Goal: Task Accomplishment & Management: Manage account settings

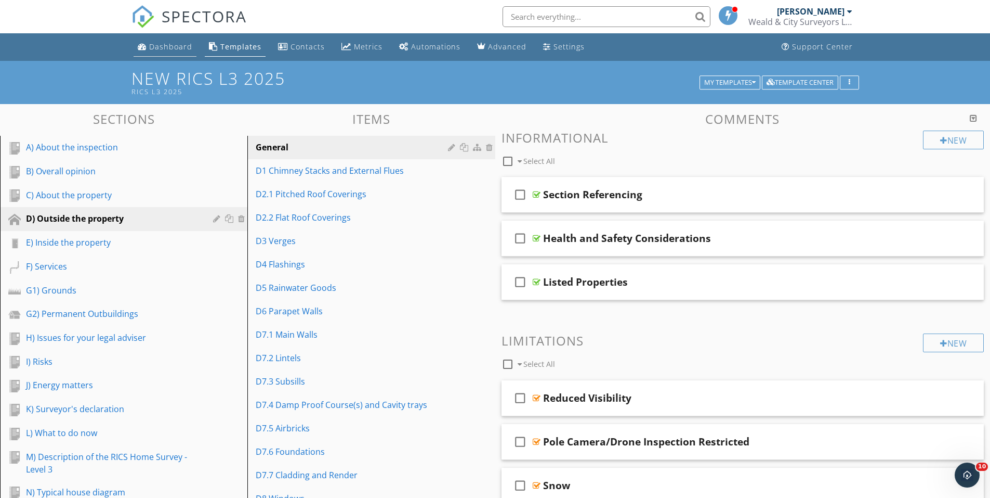
click at [167, 46] on div "Dashboard" at bounding box center [170, 47] width 43 height 10
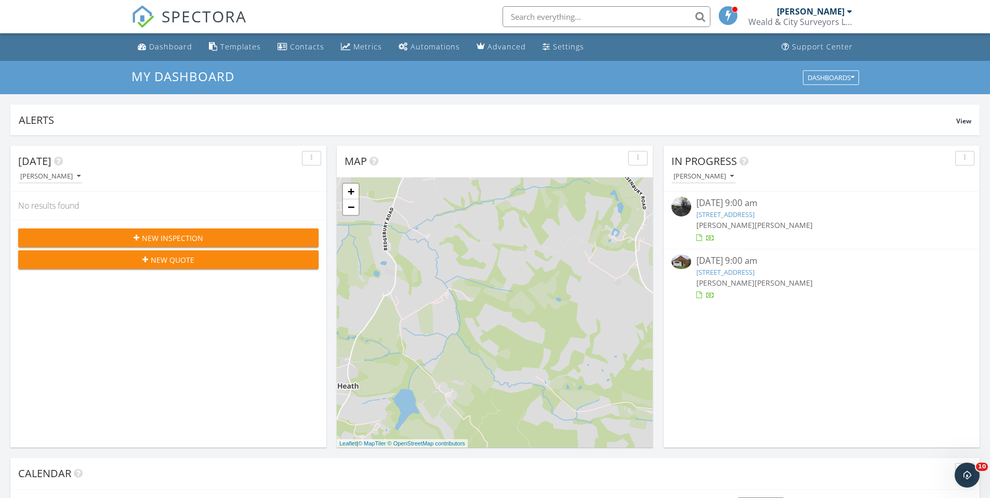
click at [742, 211] on link "[STREET_ADDRESS]" at bounding box center [726, 214] width 58 height 9
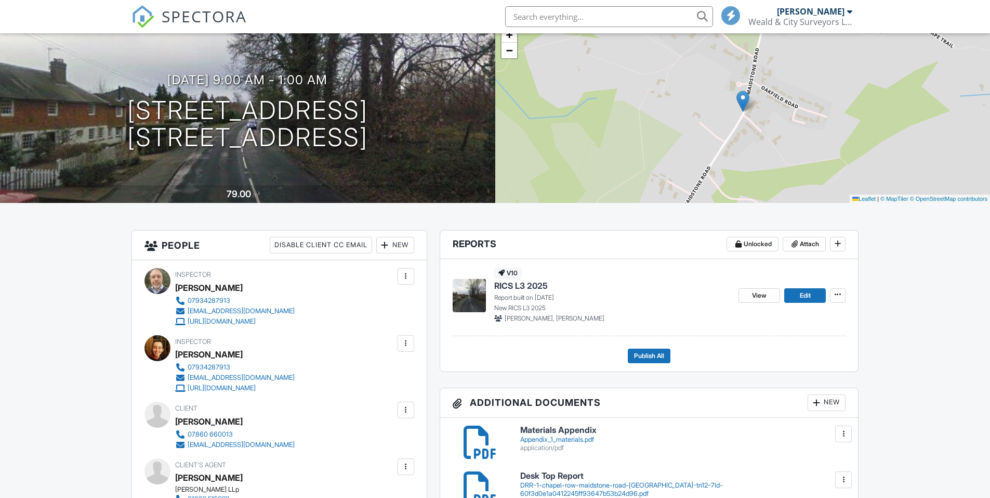
scroll to position [75, 0]
click at [793, 300] on link "Edit" at bounding box center [805, 295] width 42 height 15
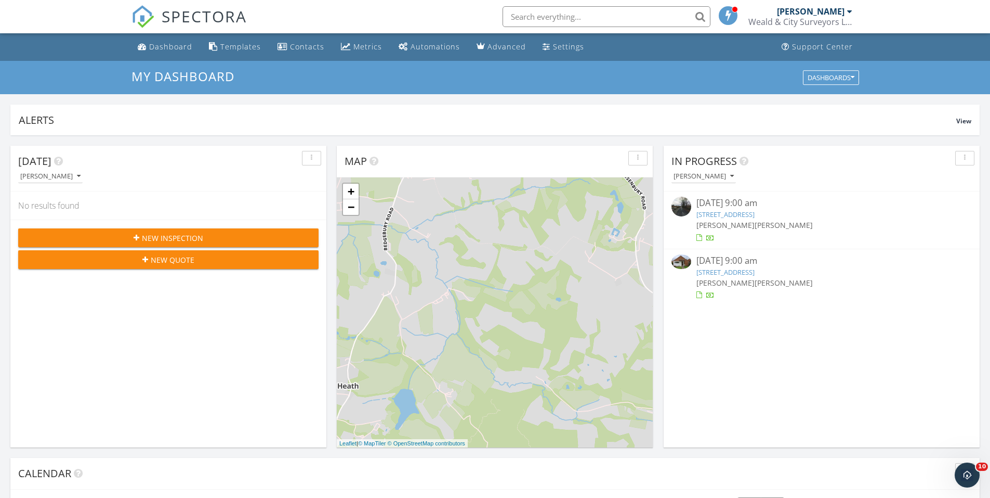
click at [755, 217] on link "[STREET_ADDRESS]" at bounding box center [726, 214] width 58 height 9
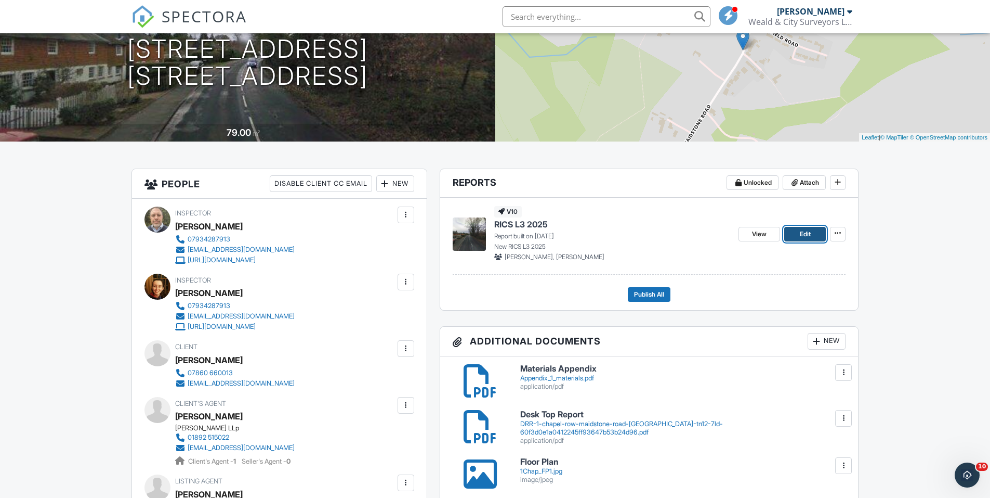
click at [801, 238] on span "Edit" at bounding box center [805, 234] width 11 height 10
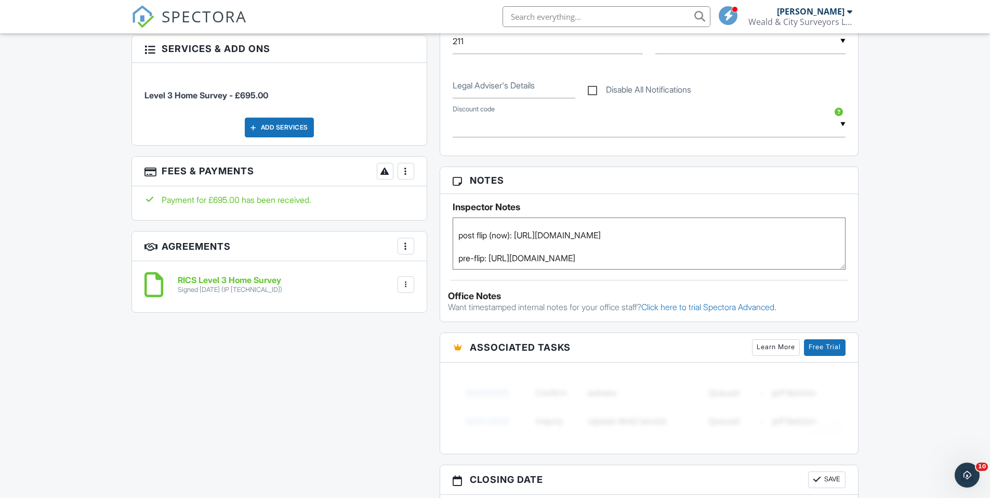
click at [495, 263] on textarea "[PERSON_NAME] from [PERSON_NAME] advised key collection from pembury office 018…" at bounding box center [650, 243] width 394 height 52
drag, startPoint x: 494, startPoint y: 263, endPoint x: 538, endPoint y: 271, distance: 44.0
click at [538, 271] on div "Notes Inspector Notes [PERSON_NAME] from [PERSON_NAME] advised key collection f…" at bounding box center [650, 243] width 420 height 155
drag, startPoint x: 493, startPoint y: 257, endPoint x: 789, endPoint y: 274, distance: 296.8
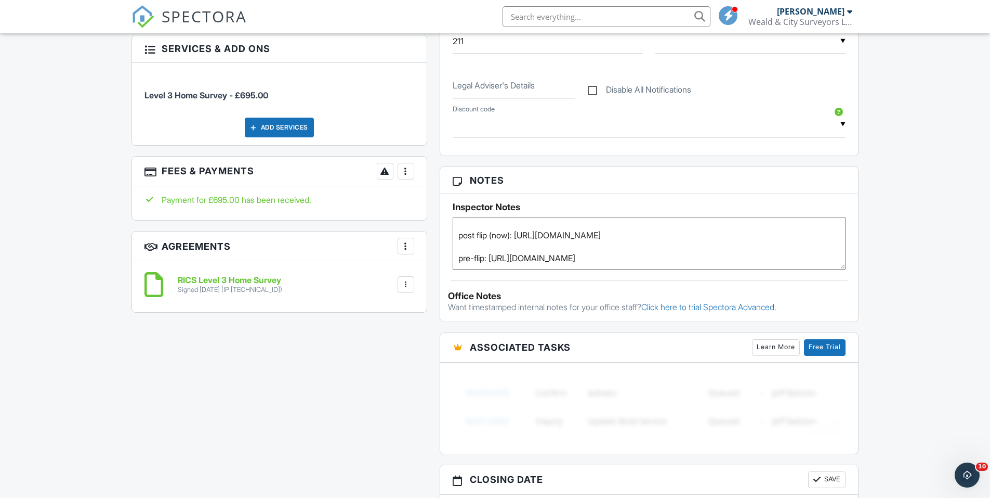
click at [789, 274] on div "Notes Inspector Notes [PERSON_NAME] from [PERSON_NAME] advised key collection f…" at bounding box center [650, 243] width 420 height 155
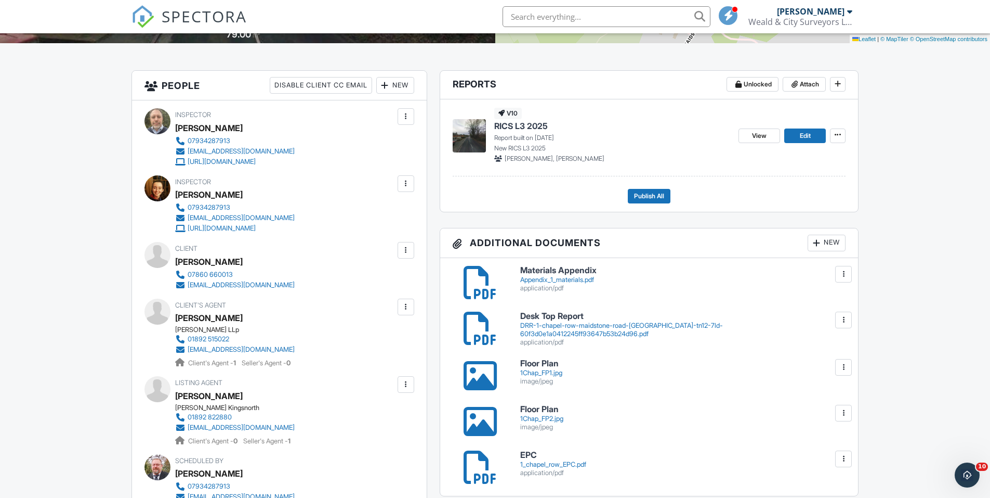
scroll to position [191, 0]
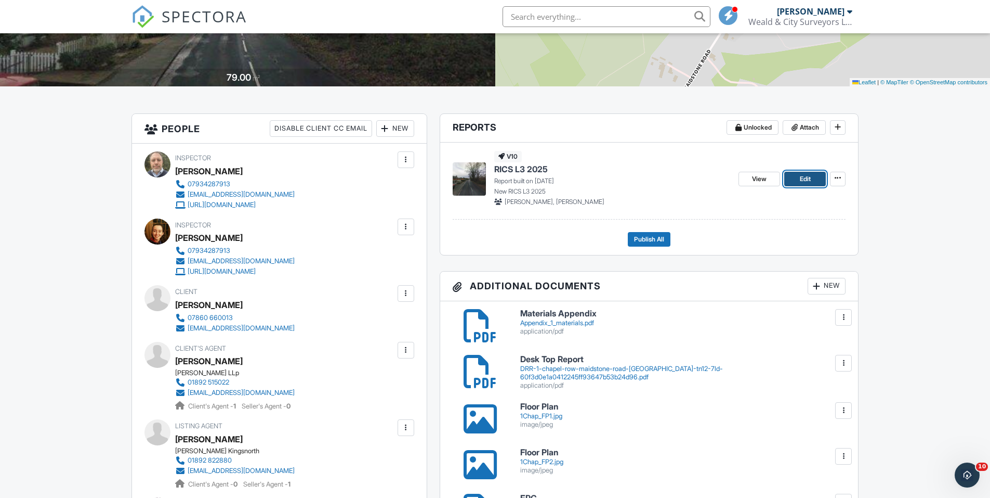
click at [801, 184] on span "Edit" at bounding box center [805, 179] width 11 height 10
